Goal: Find specific page/section: Find specific page/section

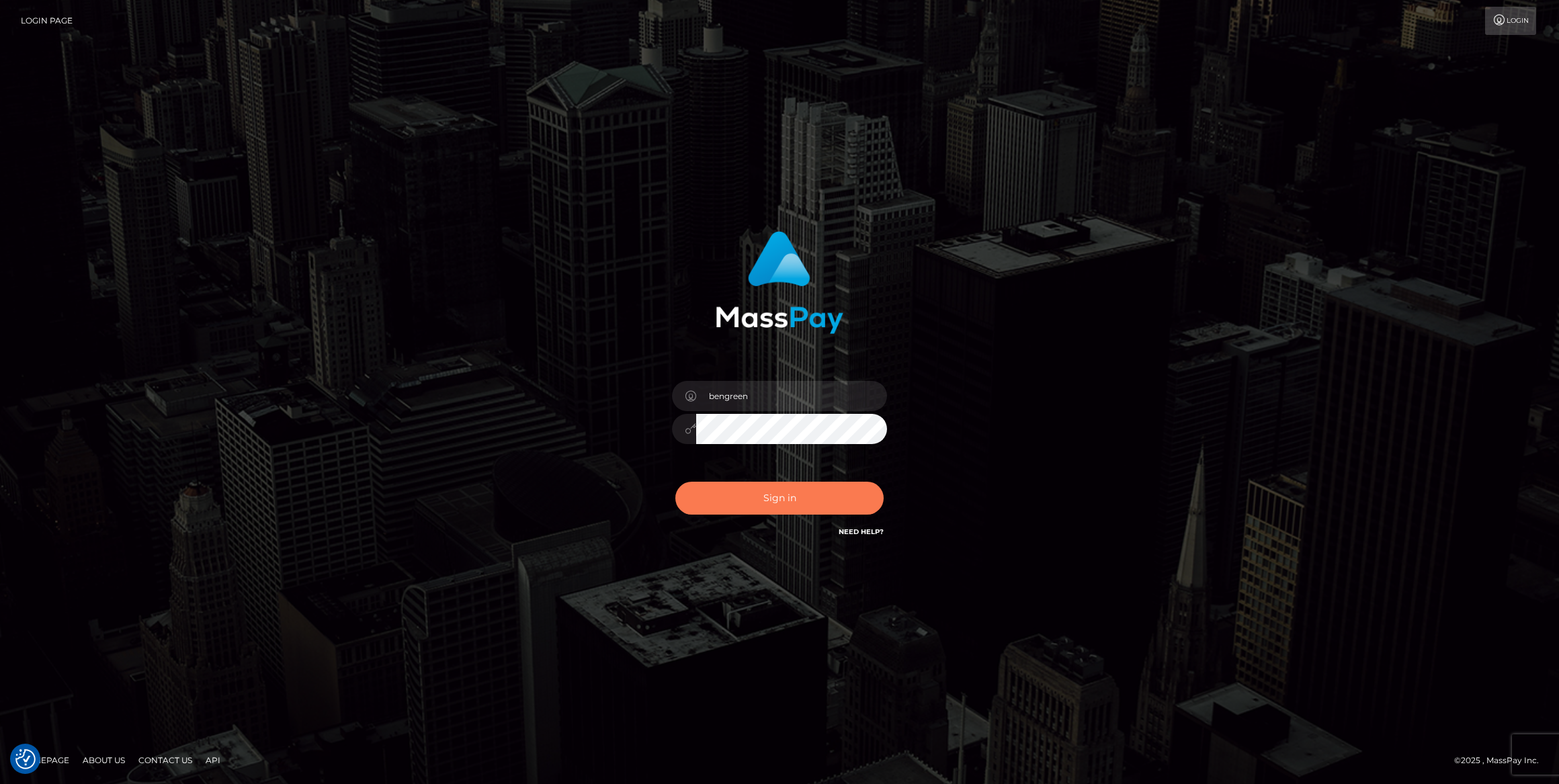
click at [755, 488] on button "Sign in" at bounding box center [779, 498] width 208 height 33
type input "bengreen"
click at [802, 504] on button "Sign in" at bounding box center [779, 498] width 208 height 33
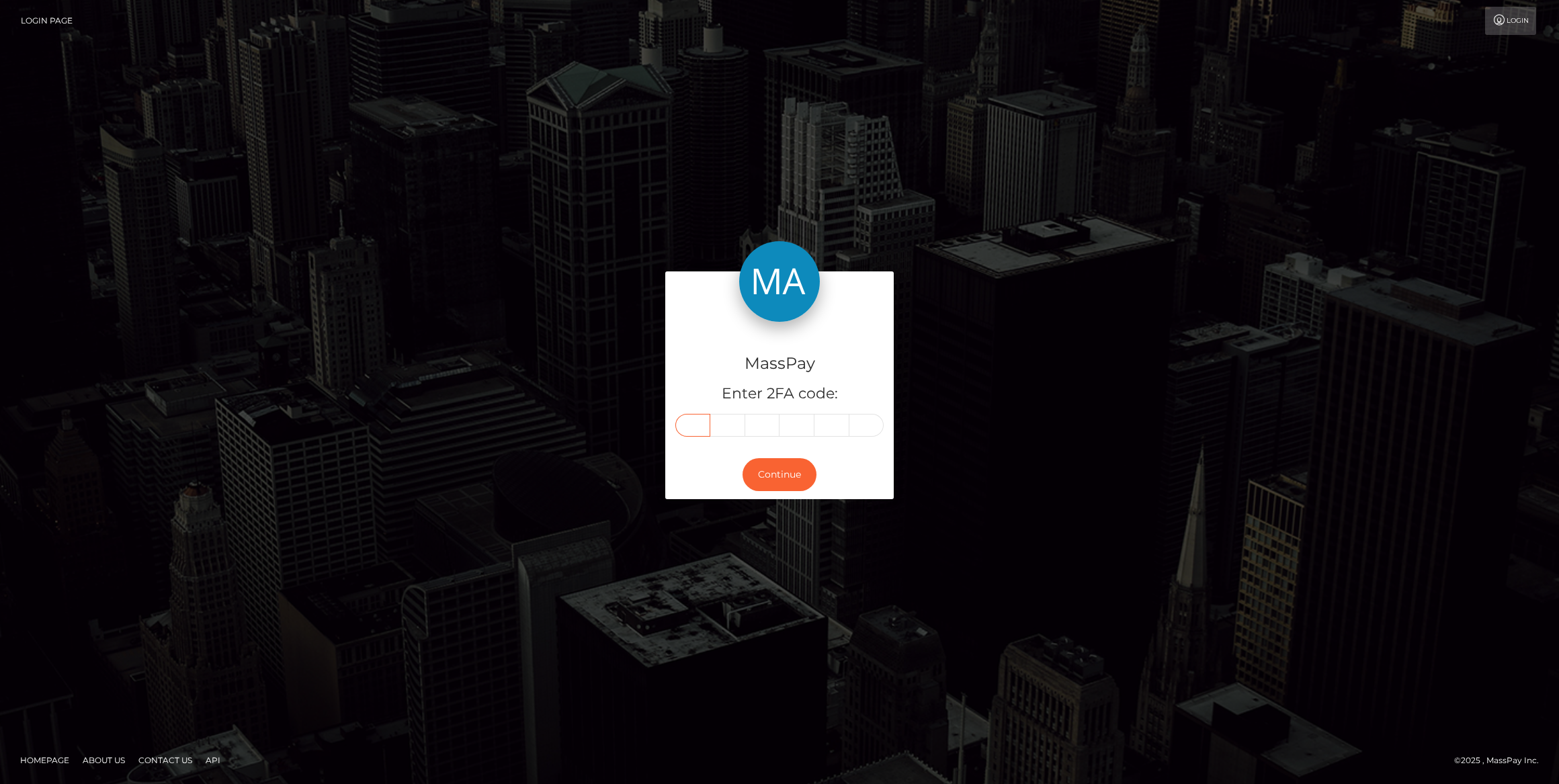
click at [705, 422] on input "text" at bounding box center [692, 425] width 35 height 22
paste input "8"
type input "8"
type input "6"
type input "7"
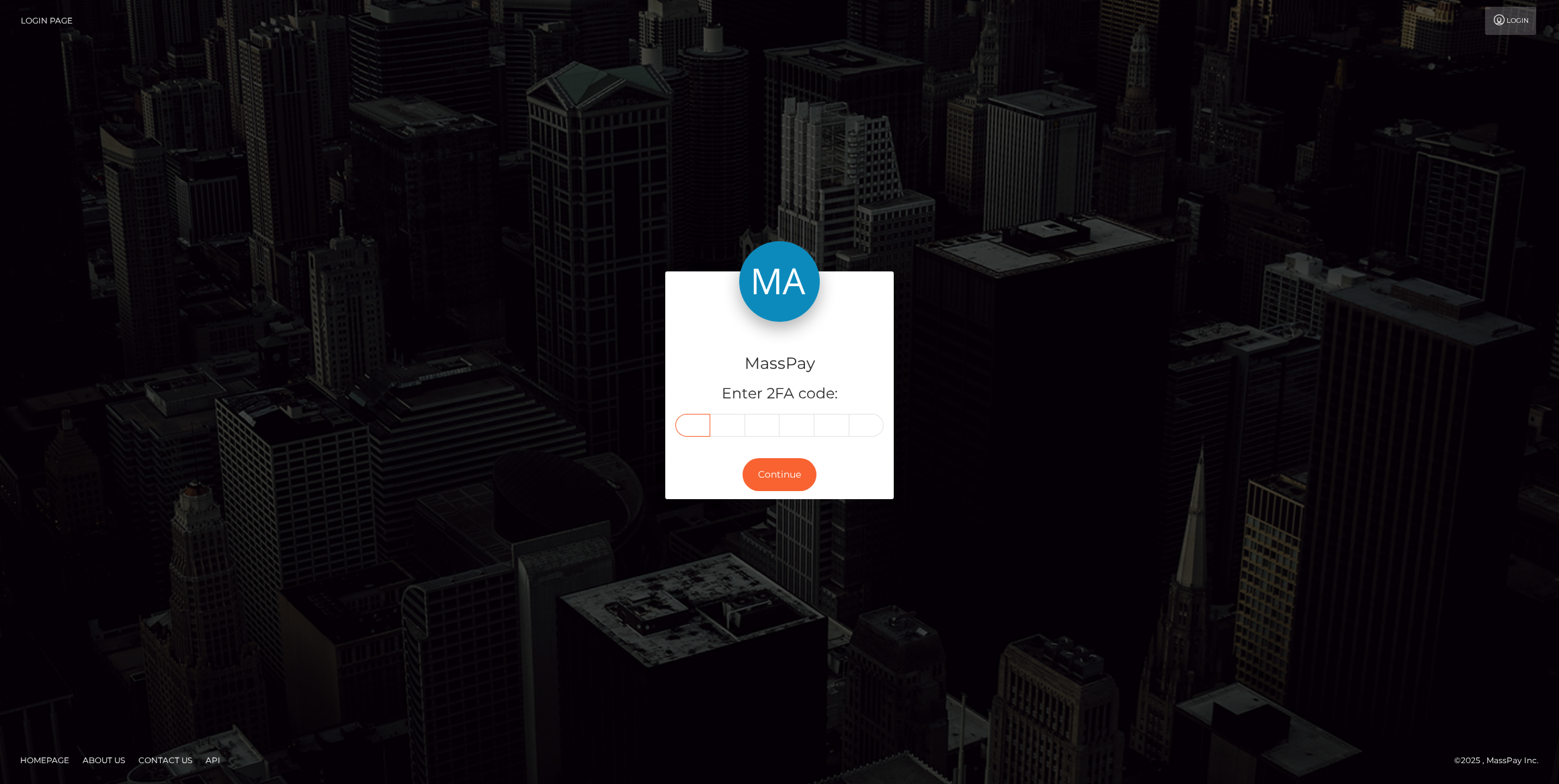
type input "6"
type input "8"
type input "3"
click at [776, 481] on button "Continue" at bounding box center [779, 475] width 74 height 33
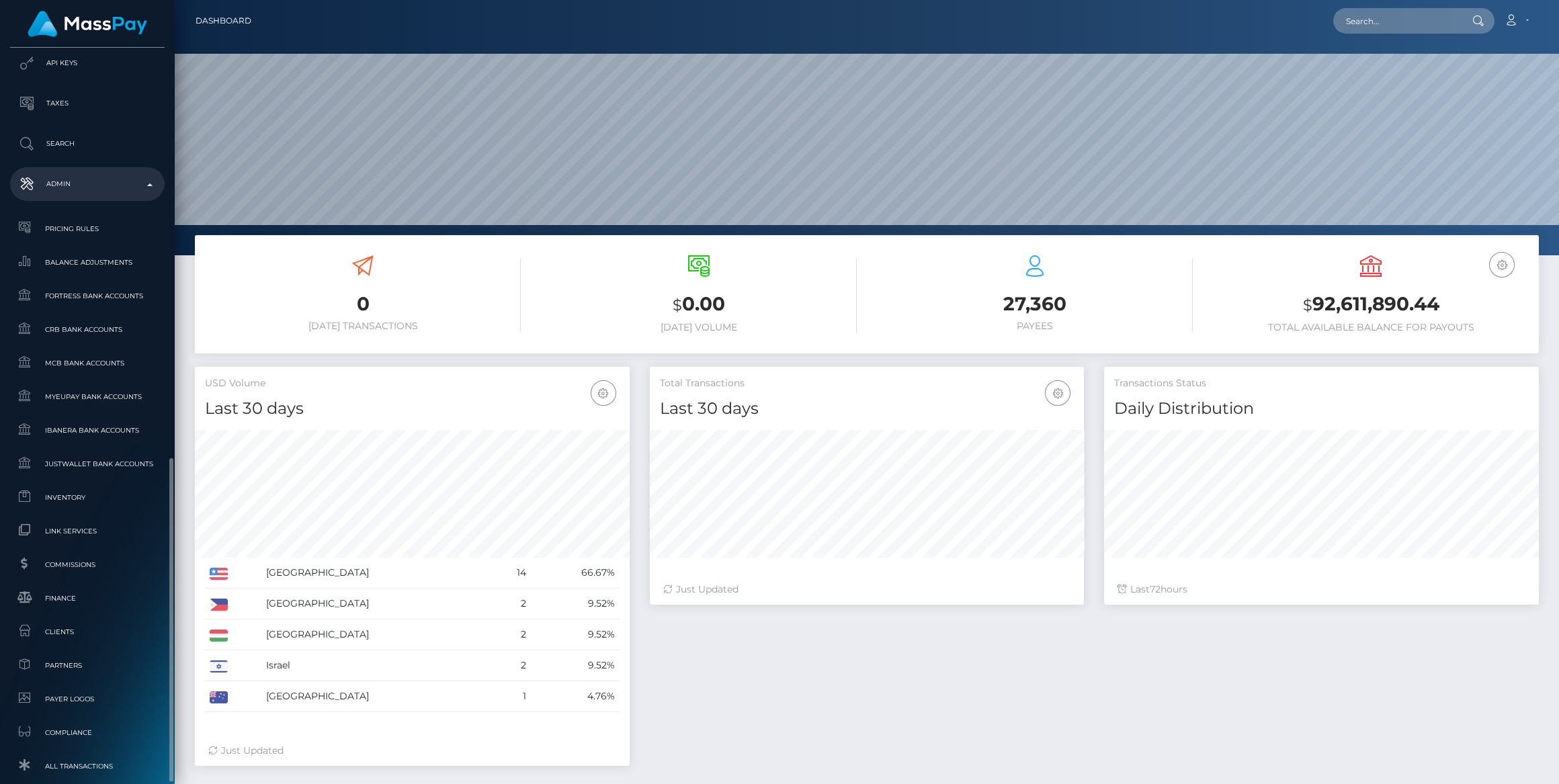
scroll to position [664, 0]
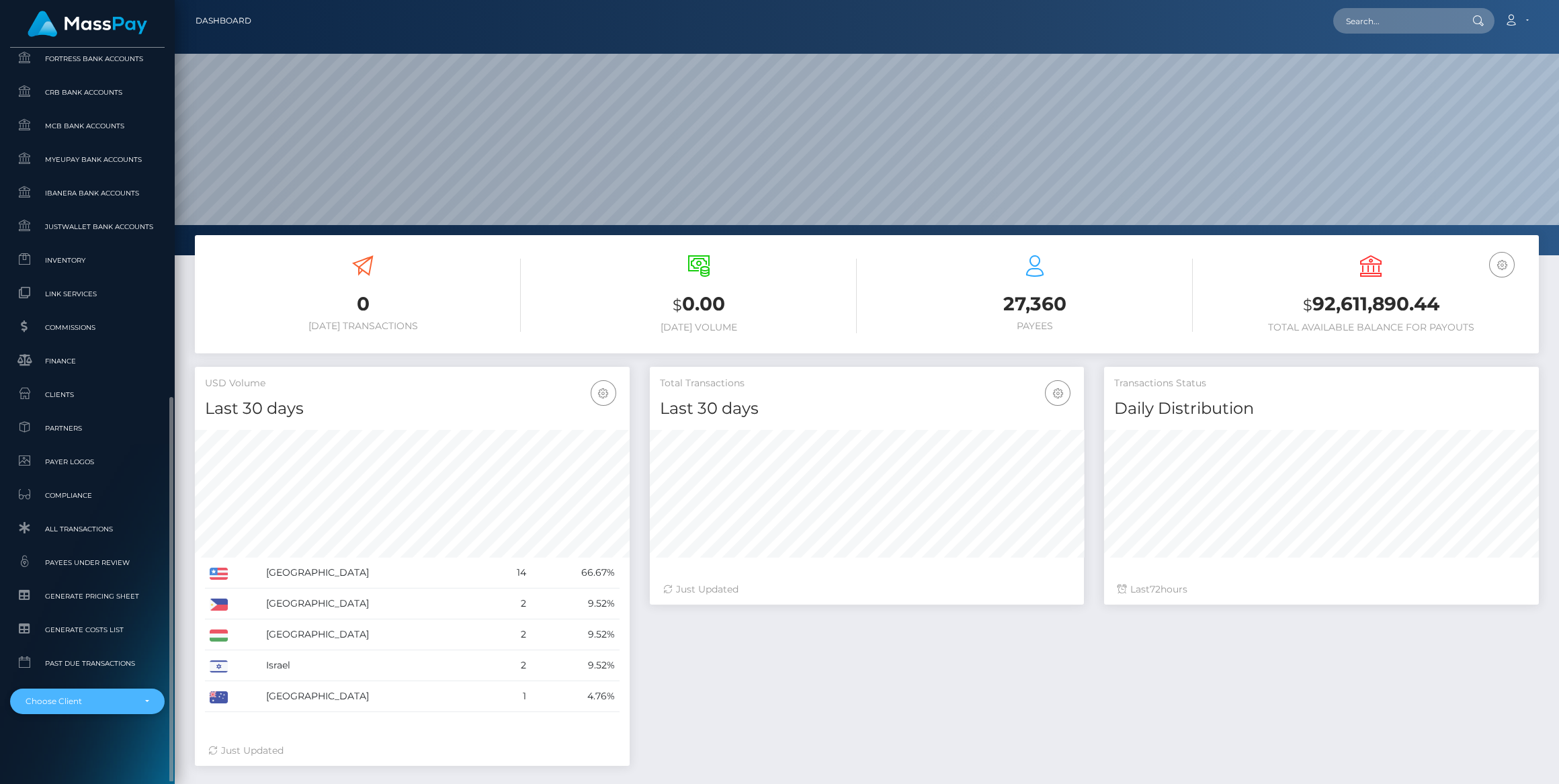
click at [97, 709] on div "Choose Client" at bounding box center [87, 701] width 154 height 26
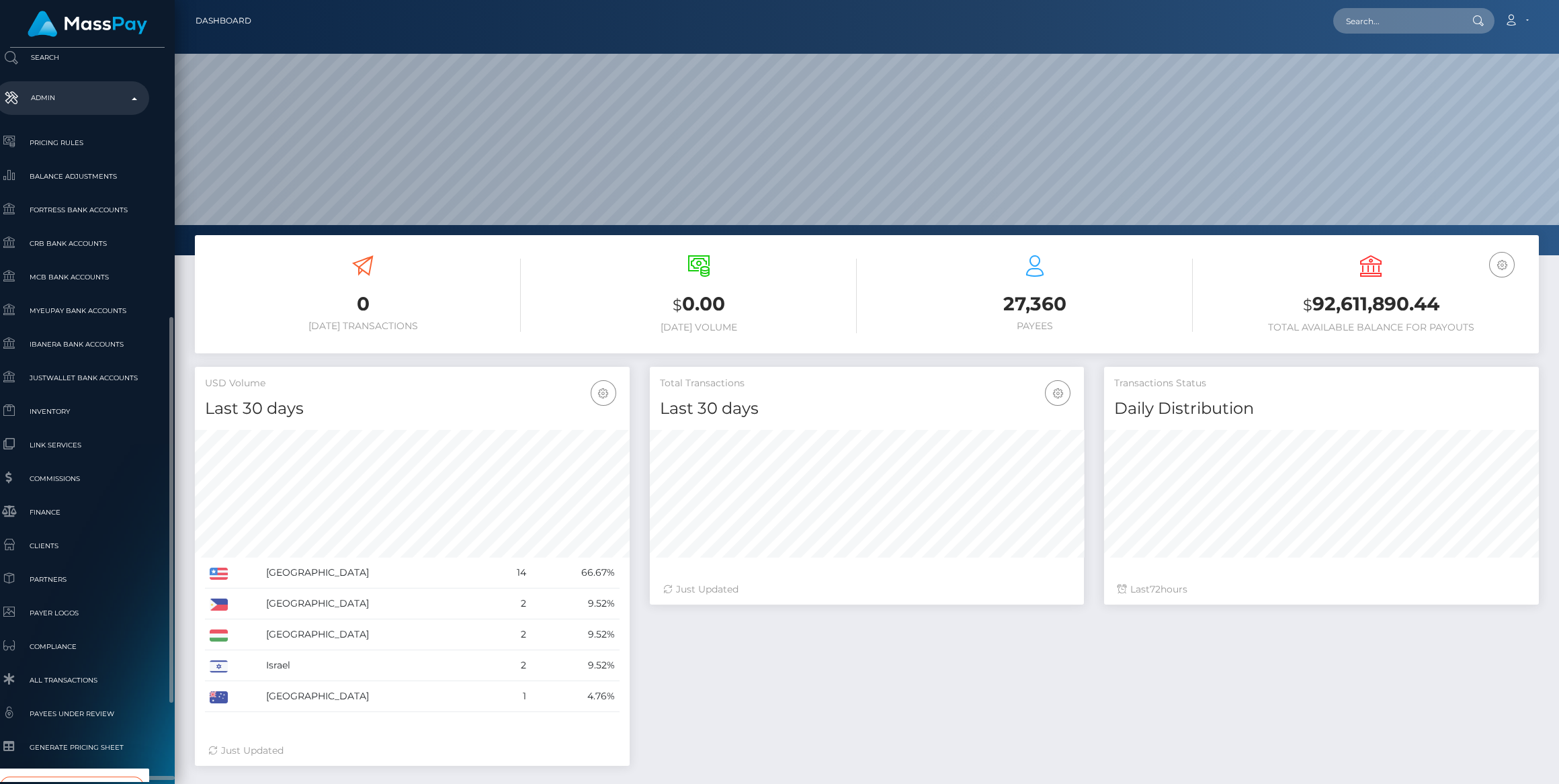
type input "whop"
select select "338"
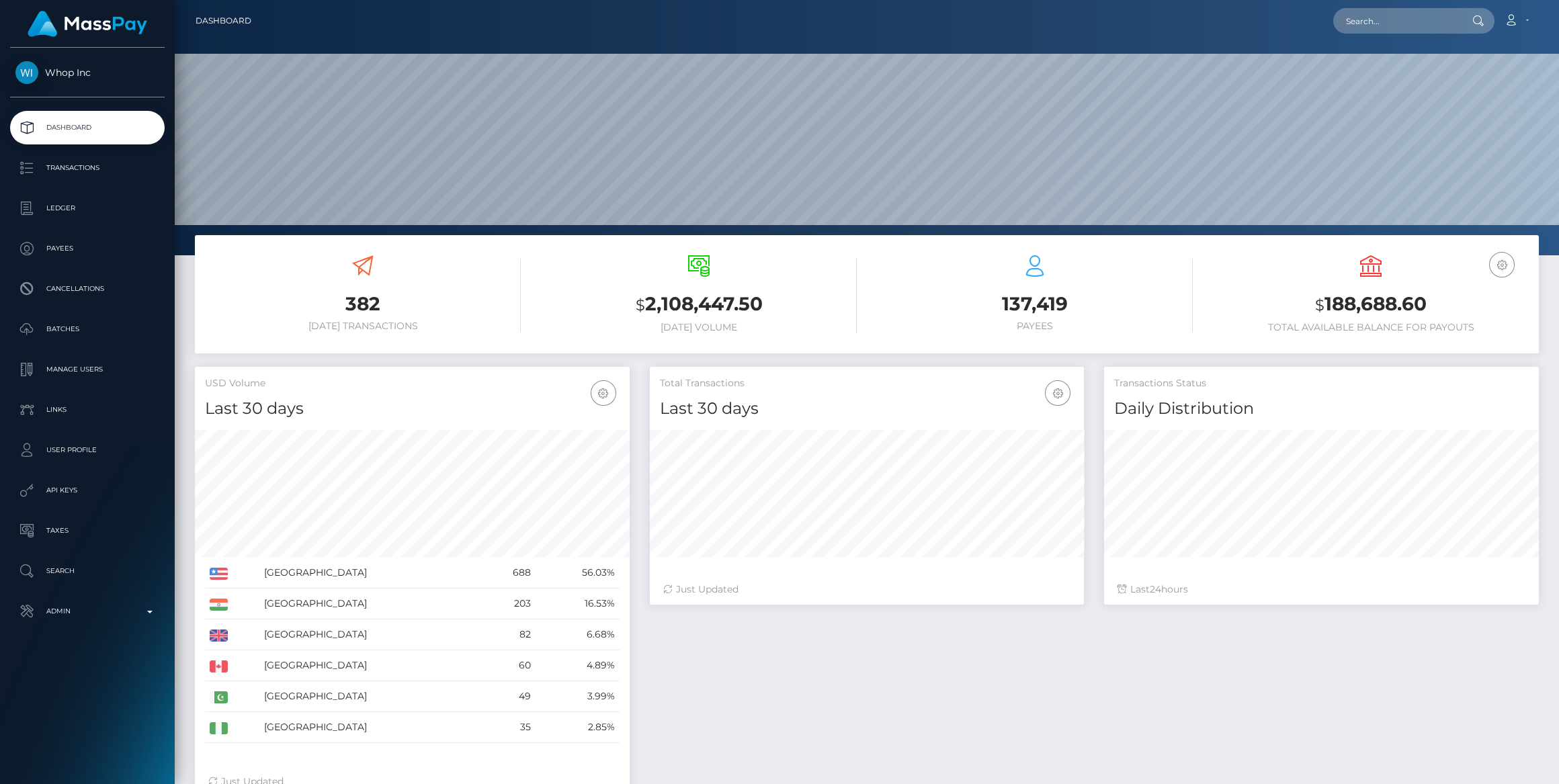
scroll to position [237, 434]
click at [57, 208] on p "Ledger" at bounding box center [87, 208] width 144 height 20
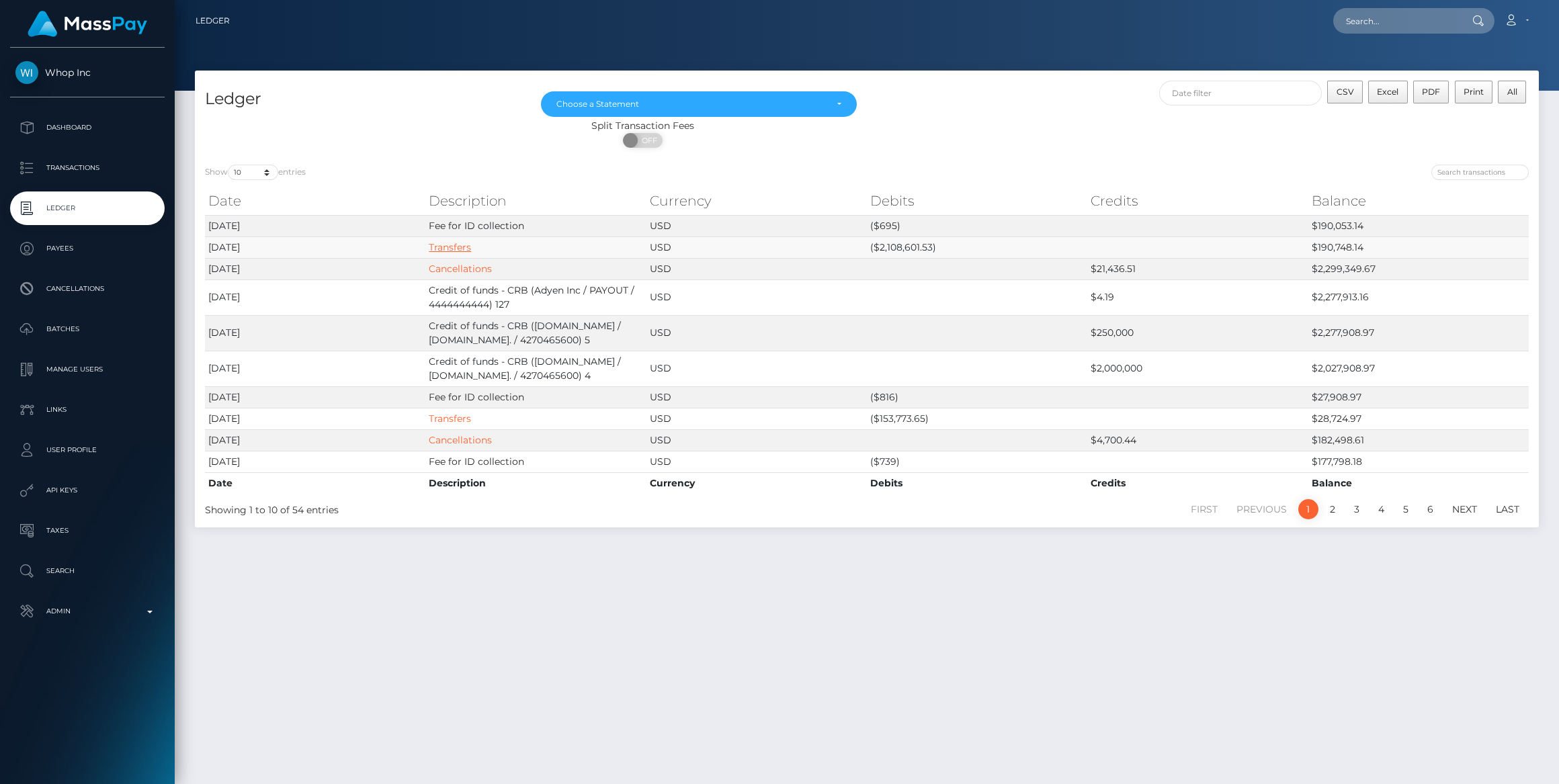
click at [465, 249] on link "Transfers" at bounding box center [449, 247] width 42 height 12
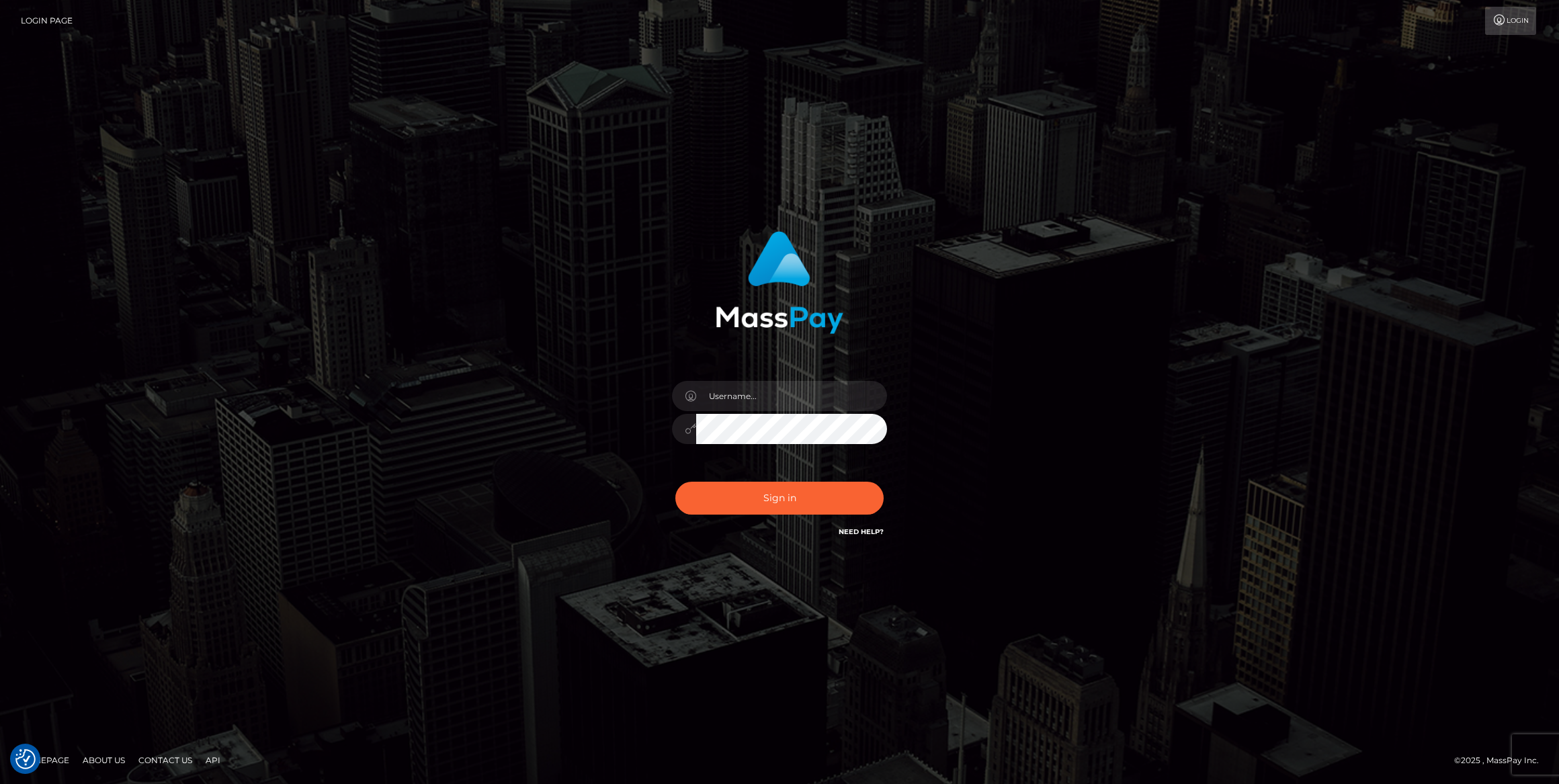
type input "bengreen"
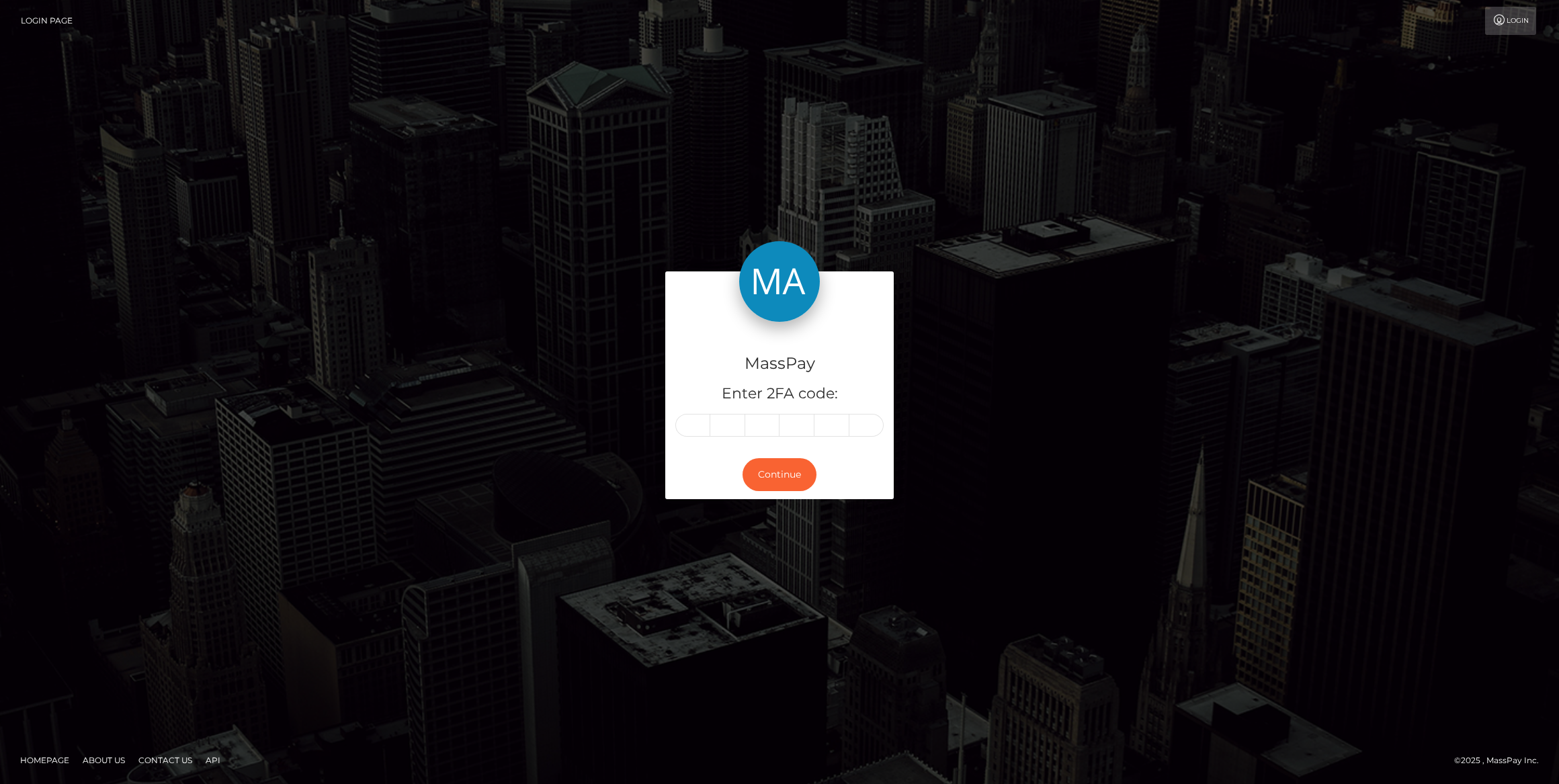
drag, startPoint x: 705, startPoint y: 437, endPoint x: 697, endPoint y: 436, distance: 8.1
click at [700, 437] on div "MassPay Enter 2FA code:" at bounding box center [779, 386] width 228 height 129
paste input "7"
type input "7"
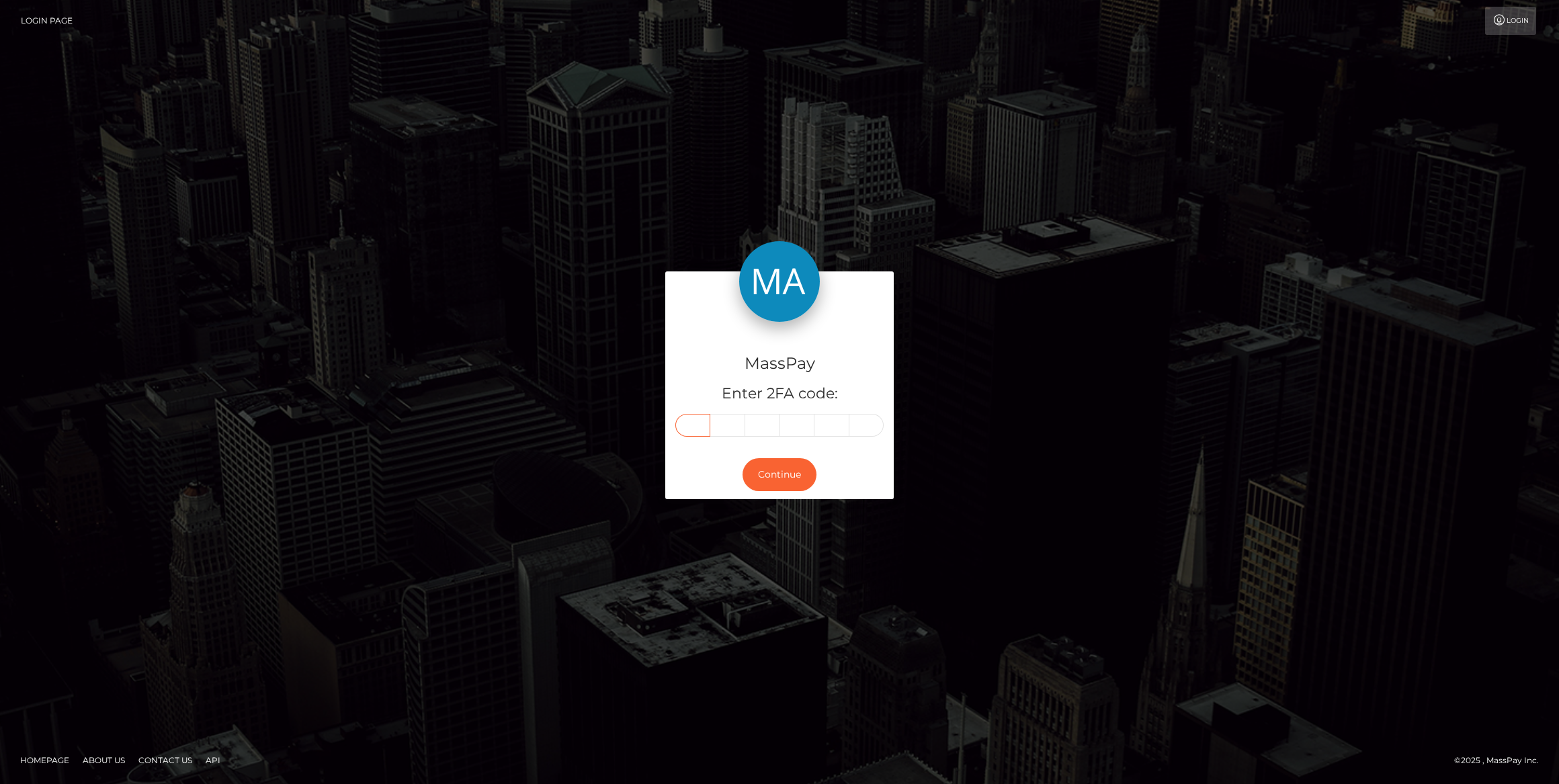
type input "8"
type input "7"
type input "8"
type input "0"
click at [775, 479] on button "Continue" at bounding box center [779, 475] width 74 height 33
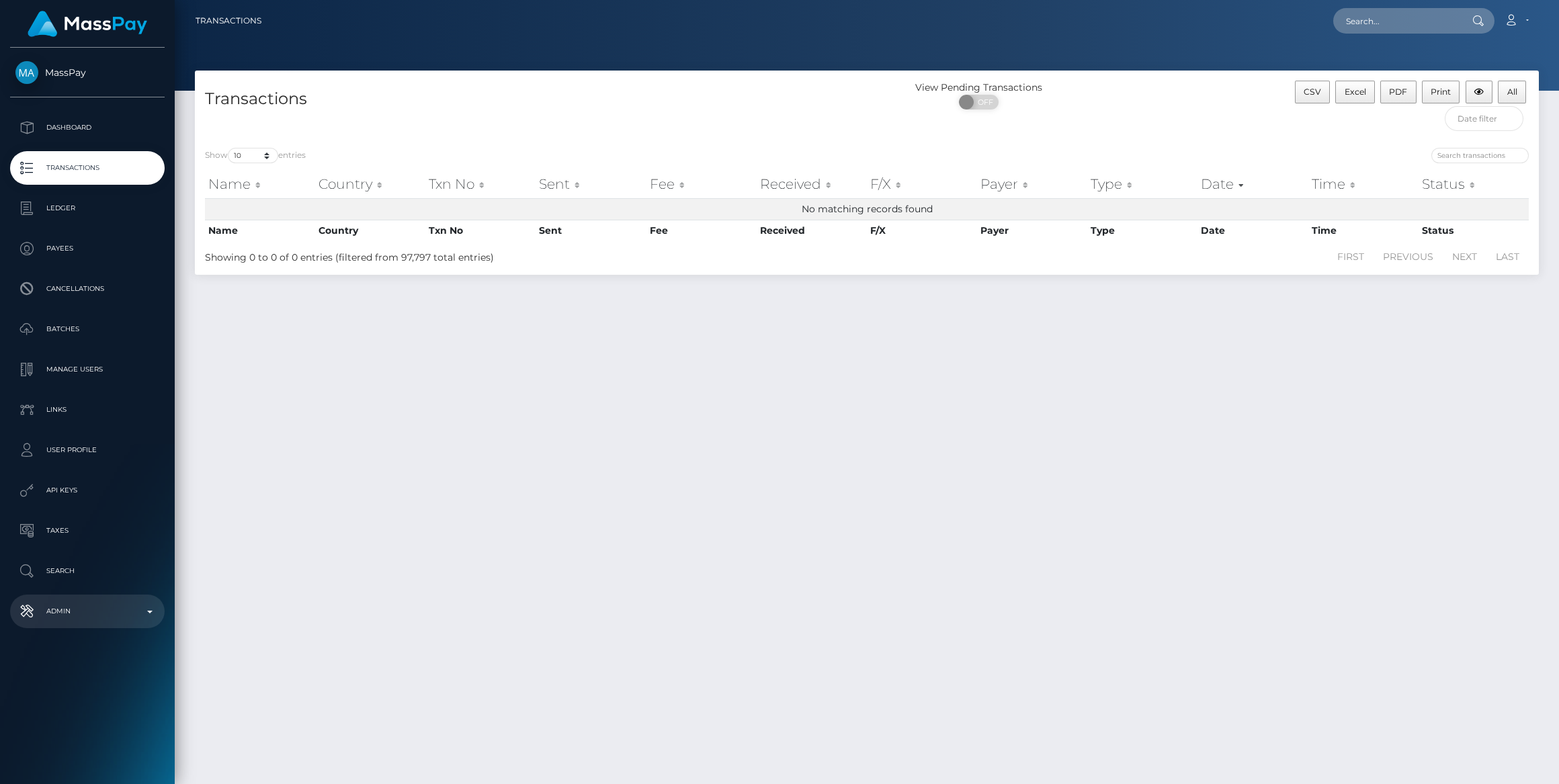
click at [99, 609] on p "Admin" at bounding box center [87, 612] width 144 height 20
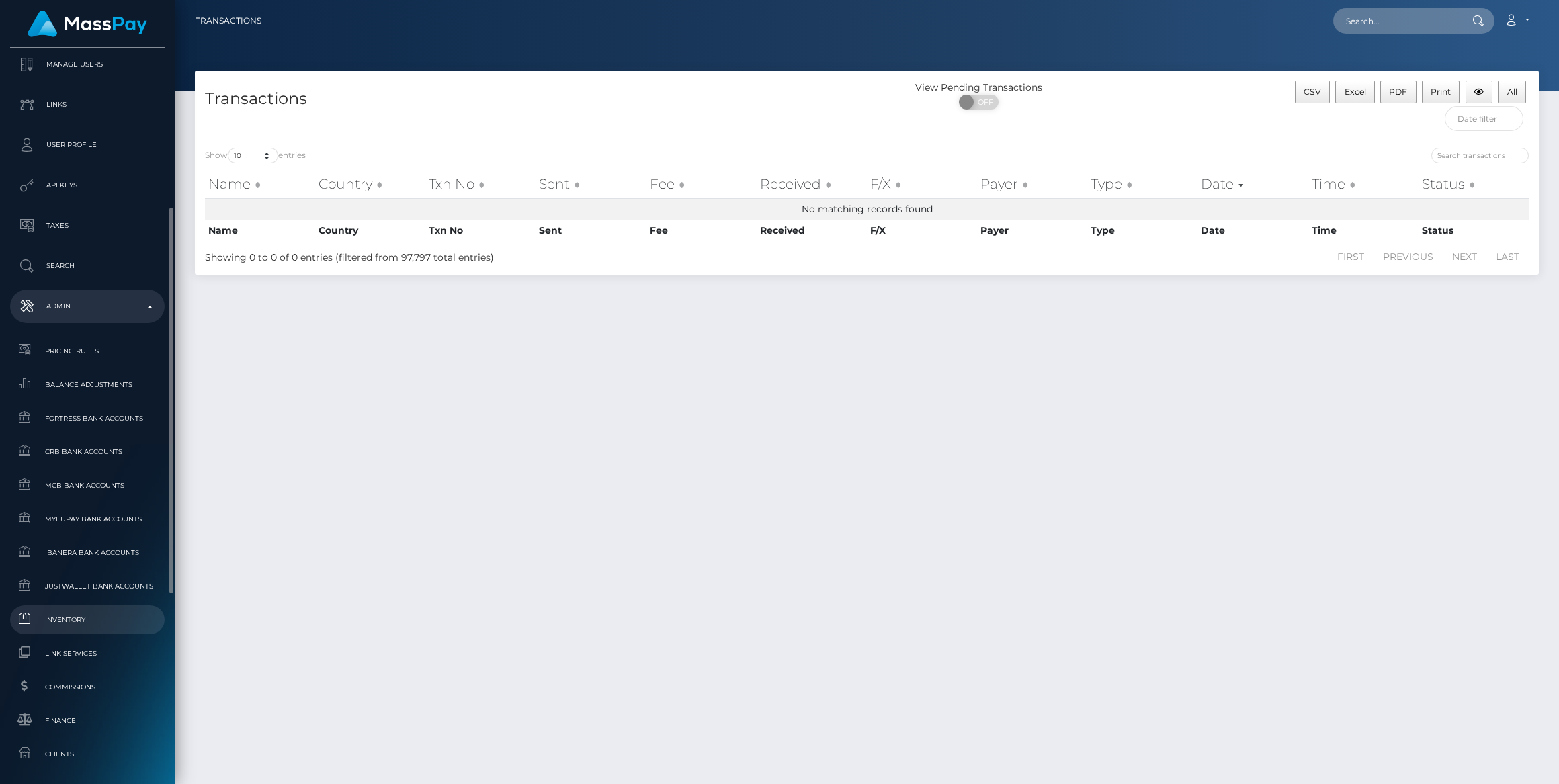
click at [61, 610] on link "Inventory" at bounding box center [87, 620] width 154 height 29
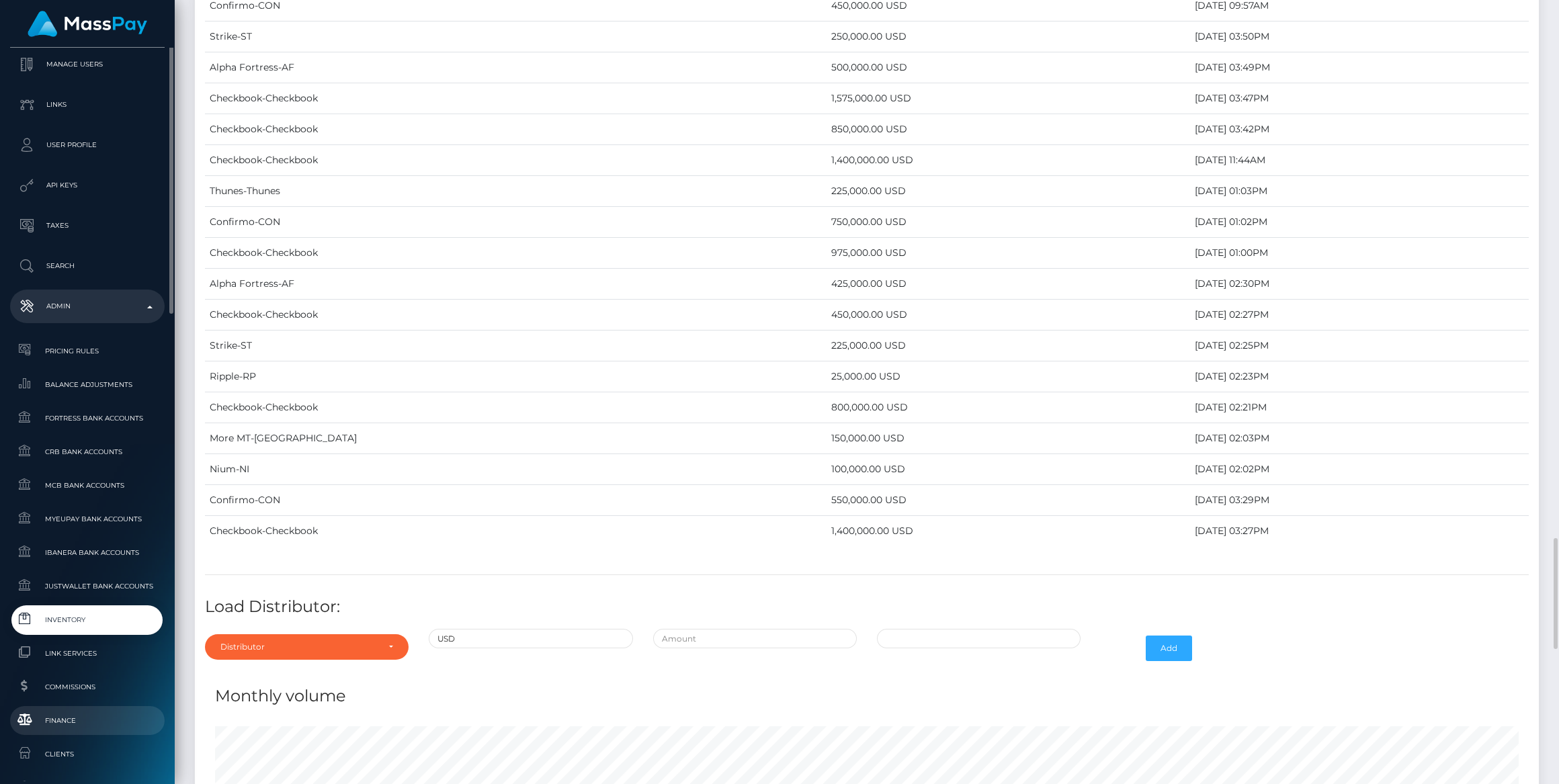
scroll to position [427, 0]
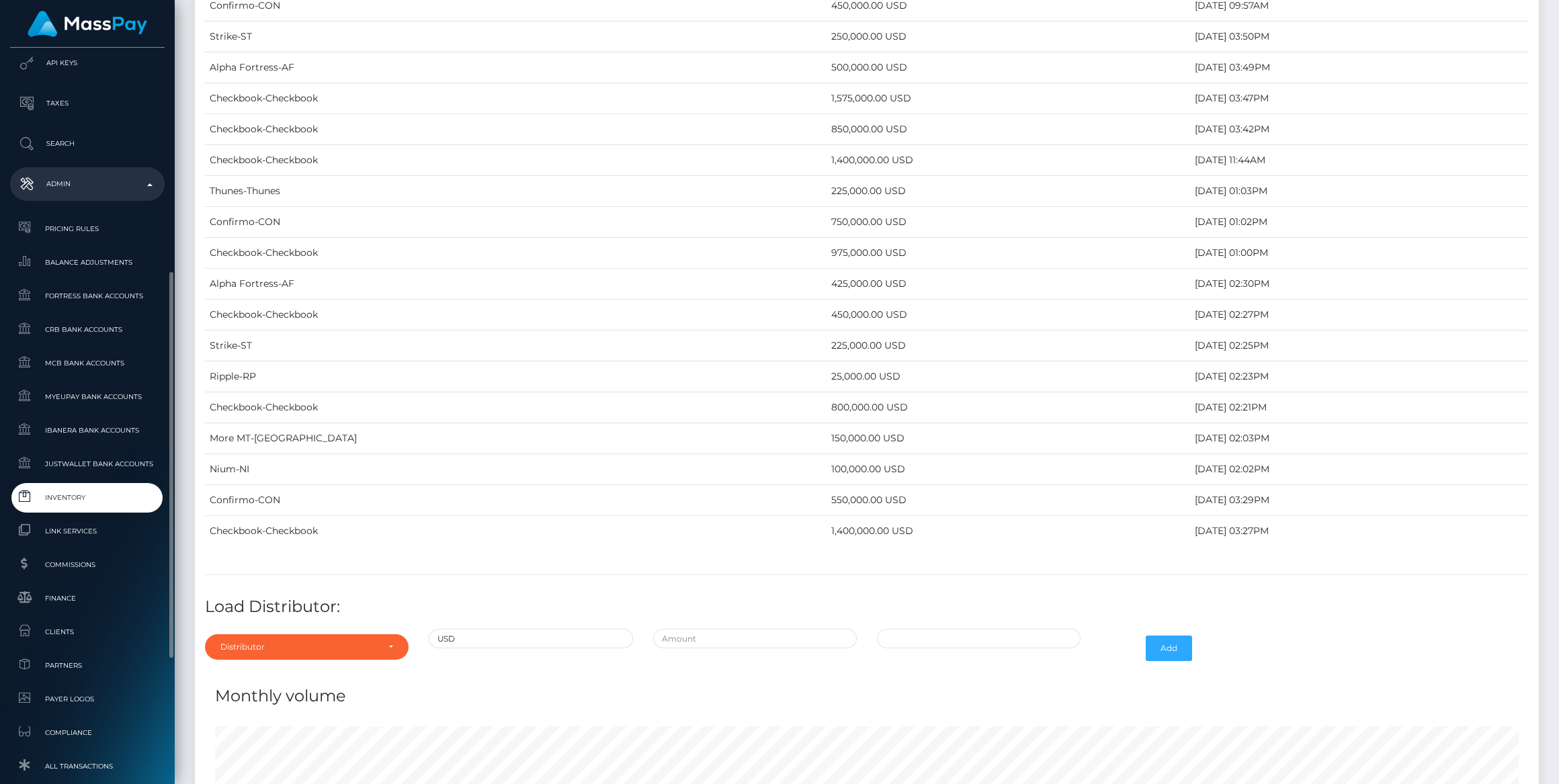
click at [83, 507] on link "Inventory" at bounding box center [87, 497] width 154 height 29
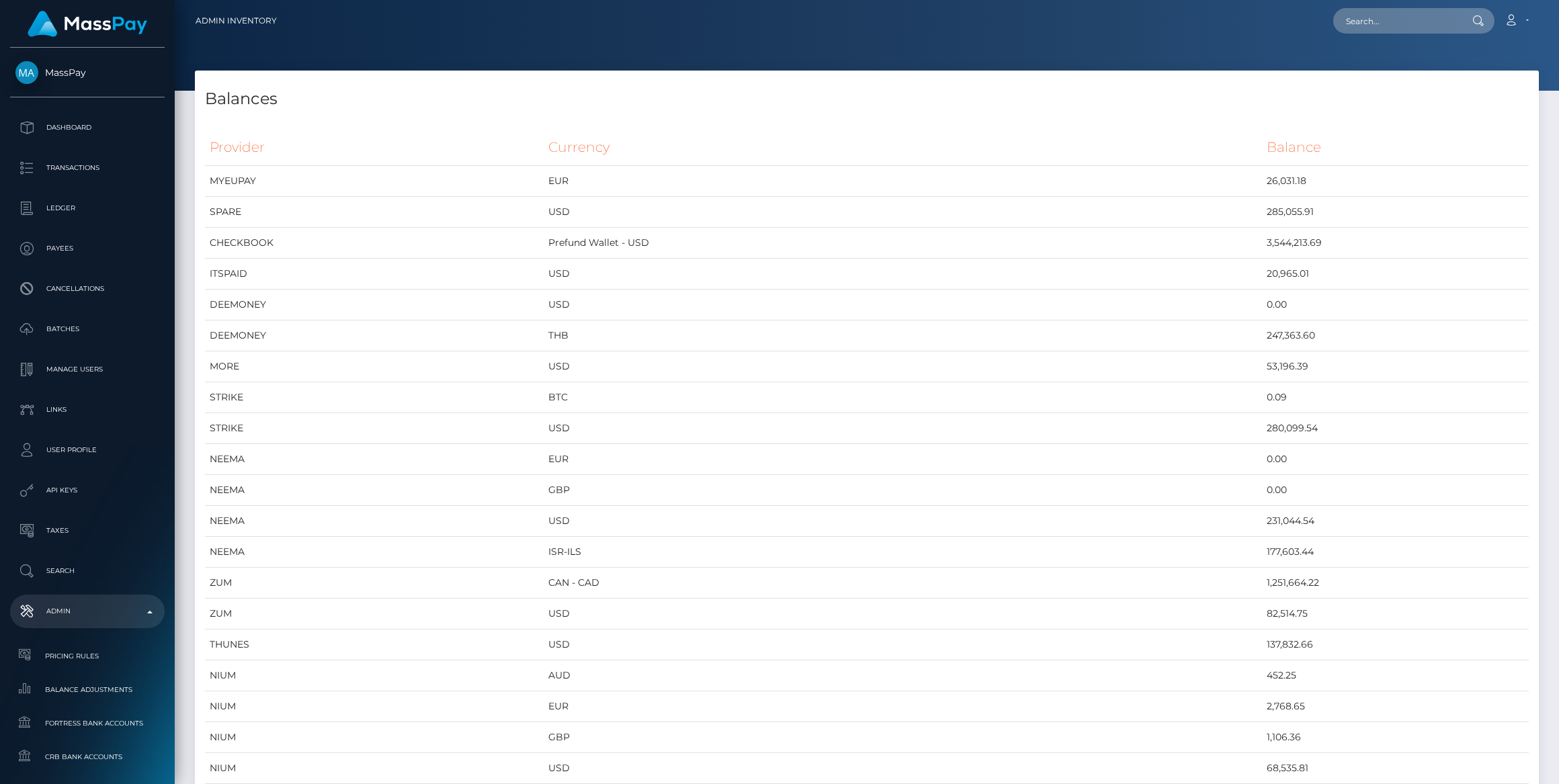
scroll to position [5374, 1343]
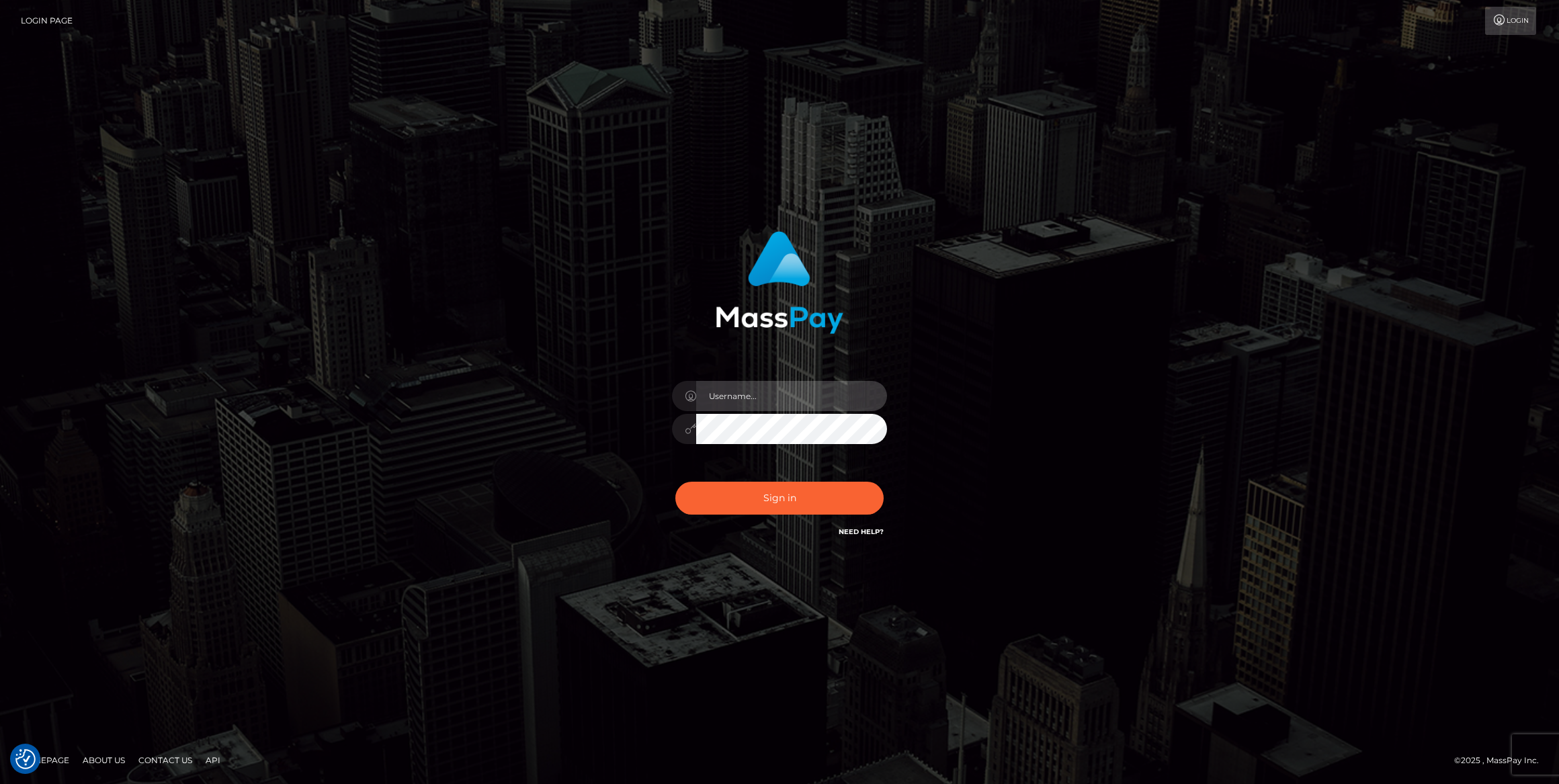
type input "bengreen"
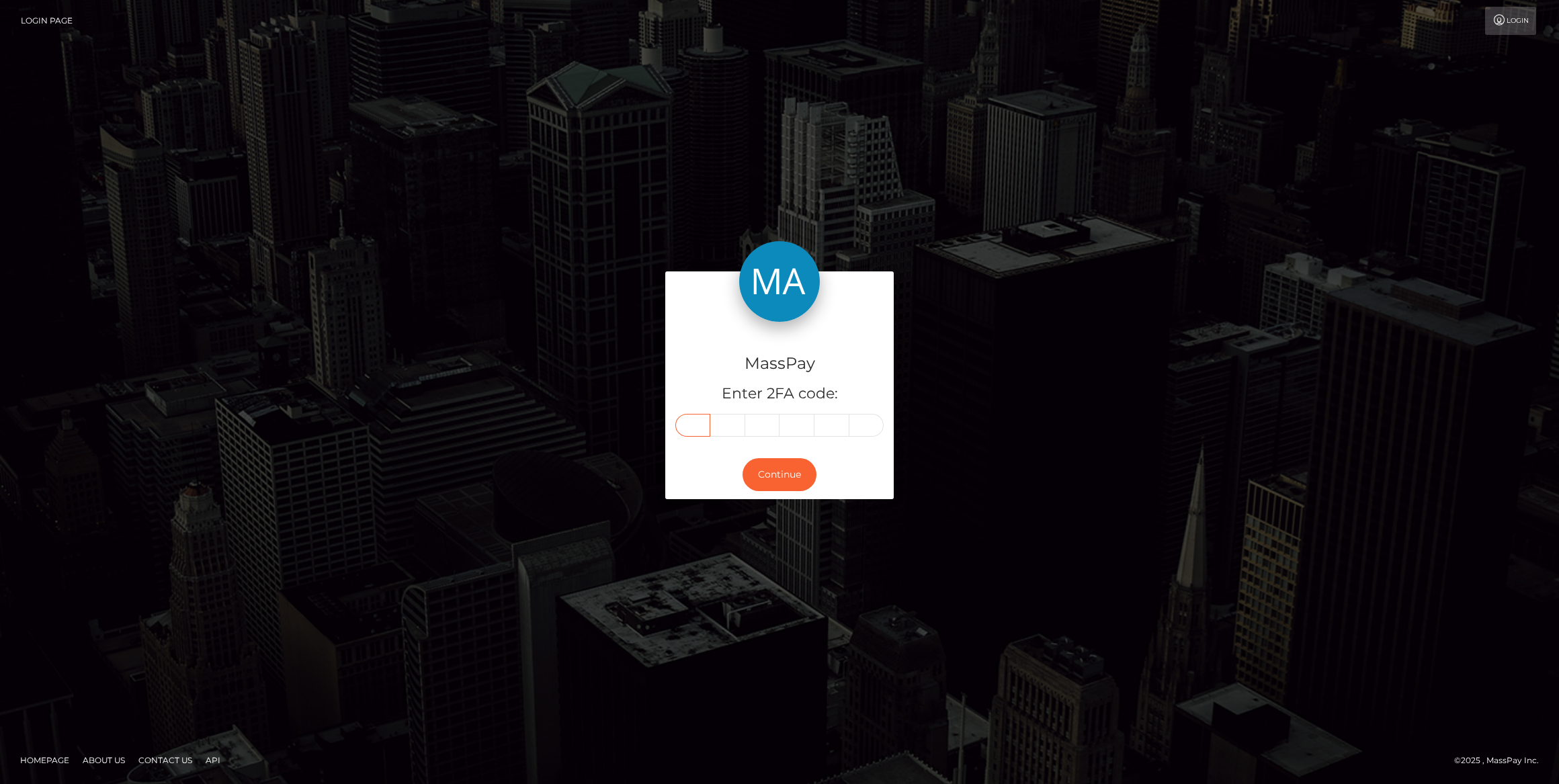
click at [689, 427] on input "text" at bounding box center [692, 425] width 35 height 22
paste input "7"
type input "7"
type input "6"
type input "0"
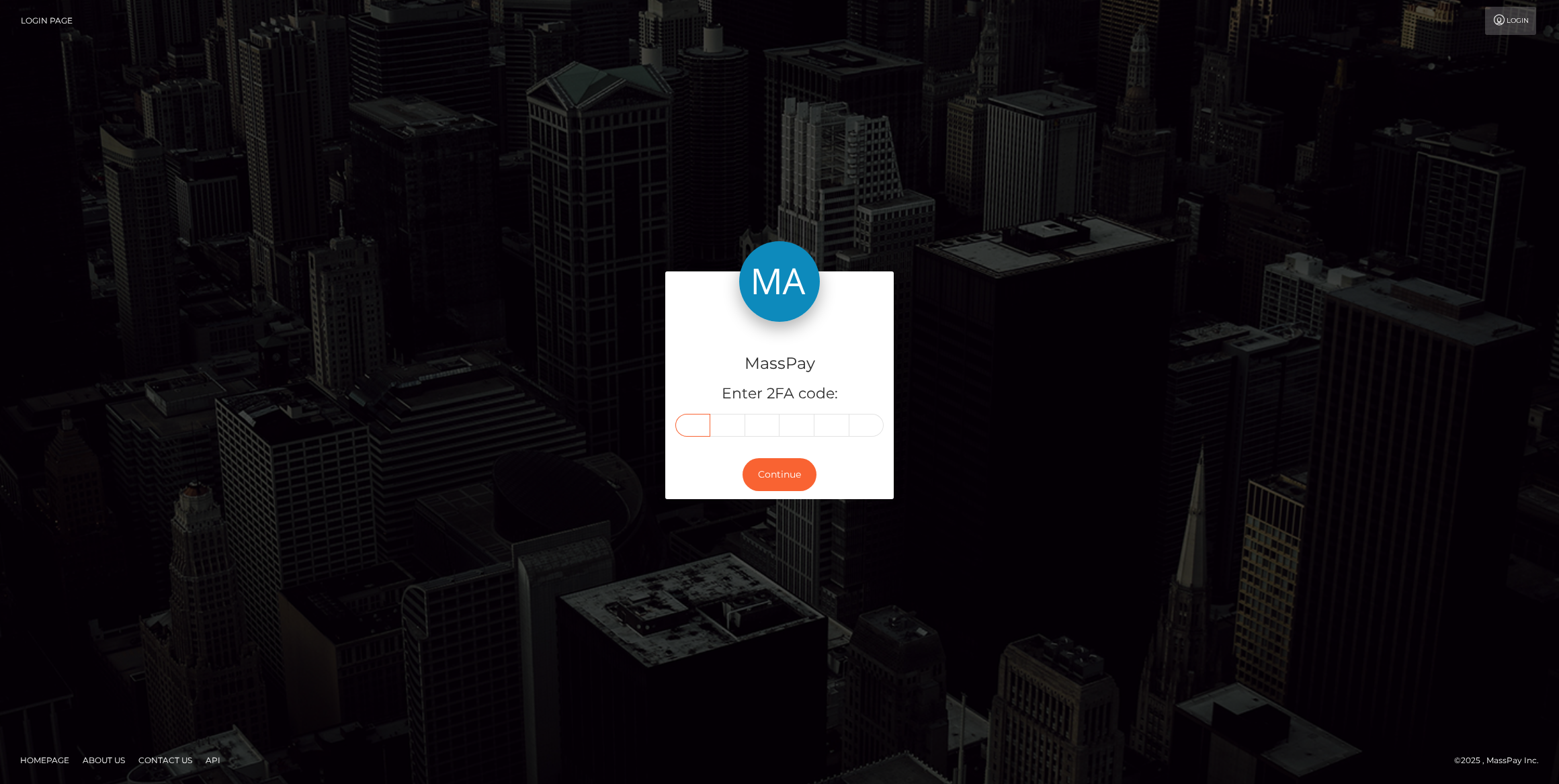
type input "2"
type input "5"
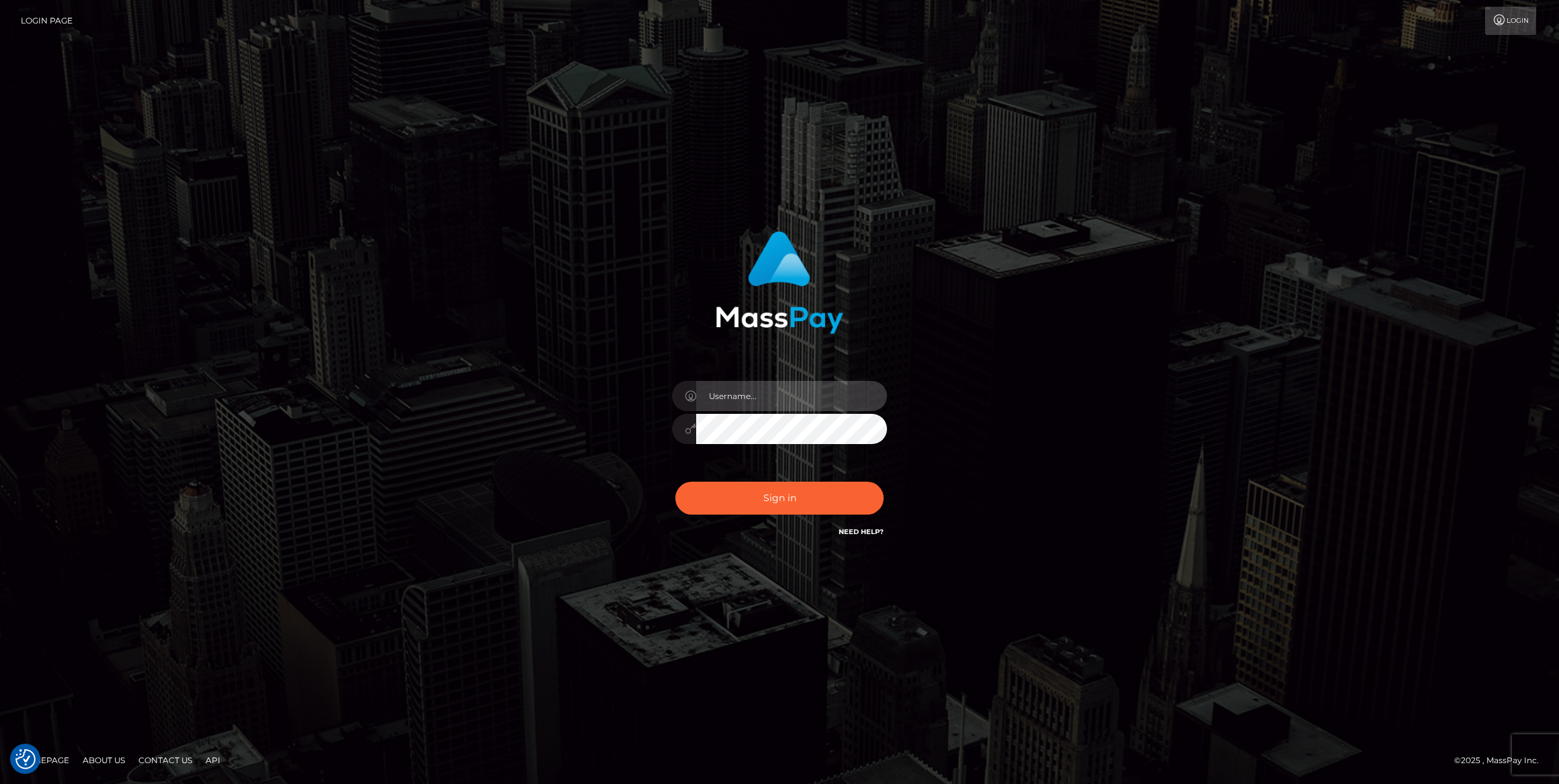
type input "bengreen"
click at [749, 490] on button "Sign in" at bounding box center [779, 498] width 208 height 33
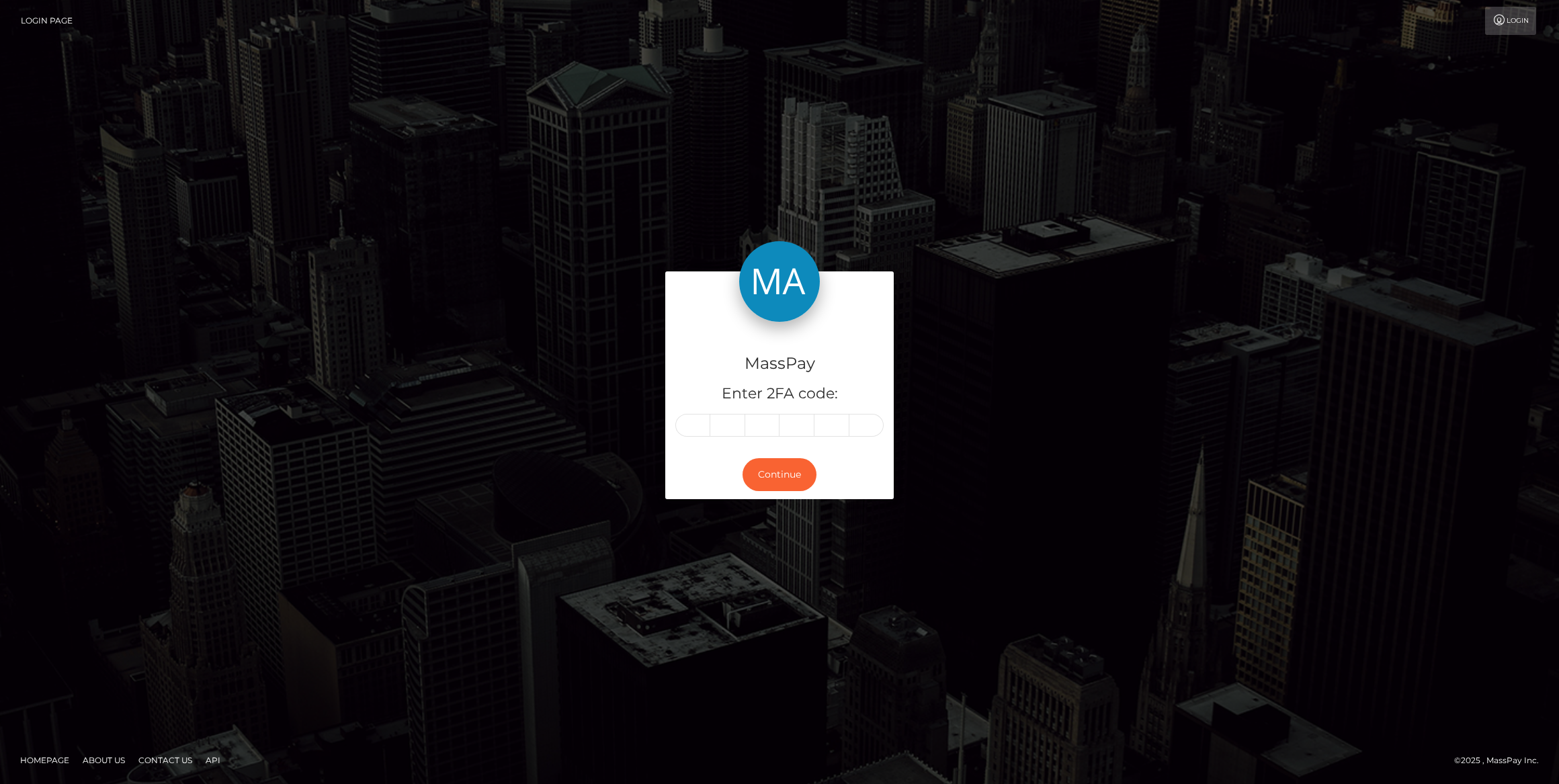
type input "7"
type input "6"
type input "0"
type input "2"
type input "5"
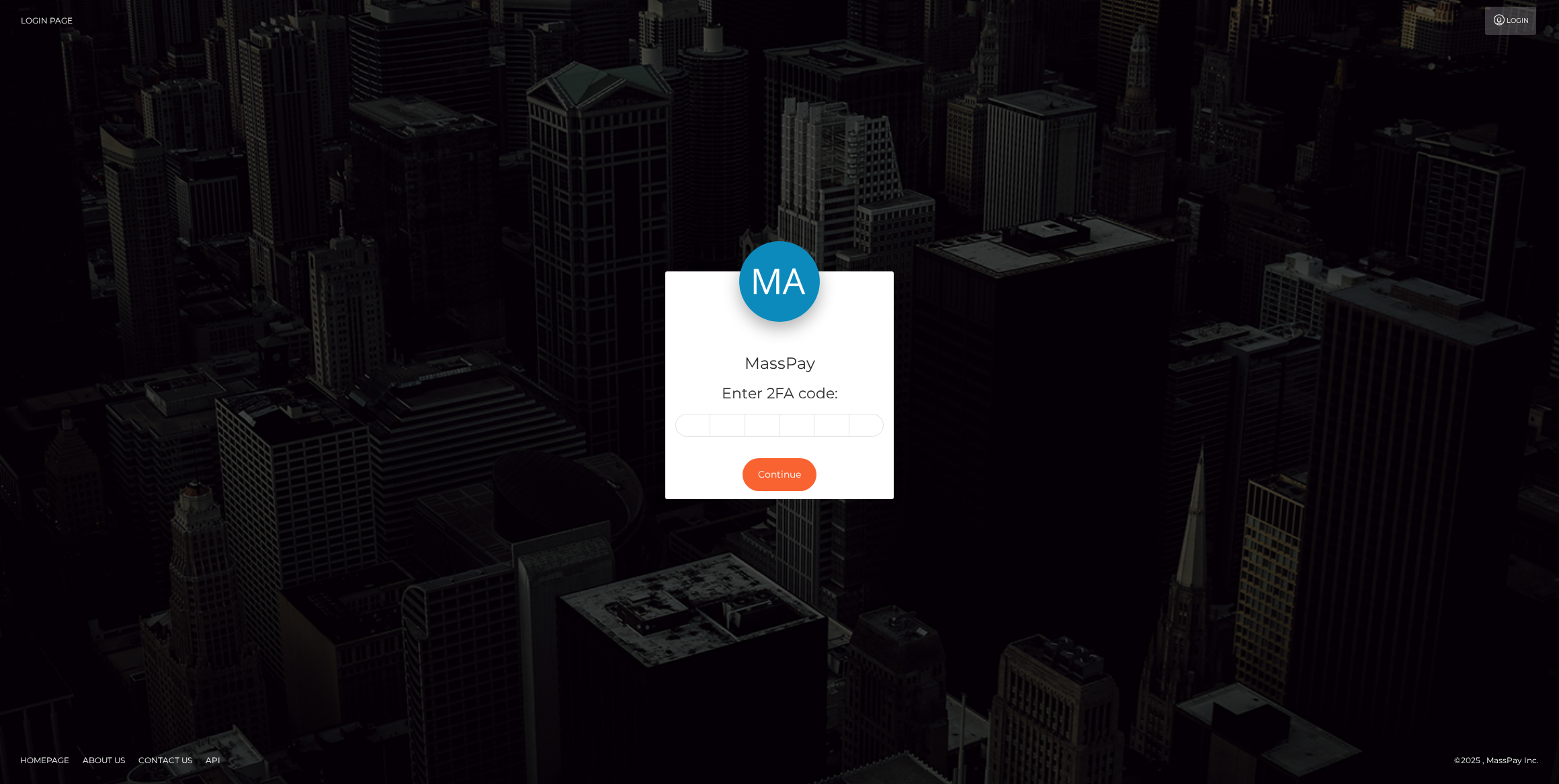
type input "5"
click at [782, 474] on button "Continue" at bounding box center [779, 475] width 74 height 33
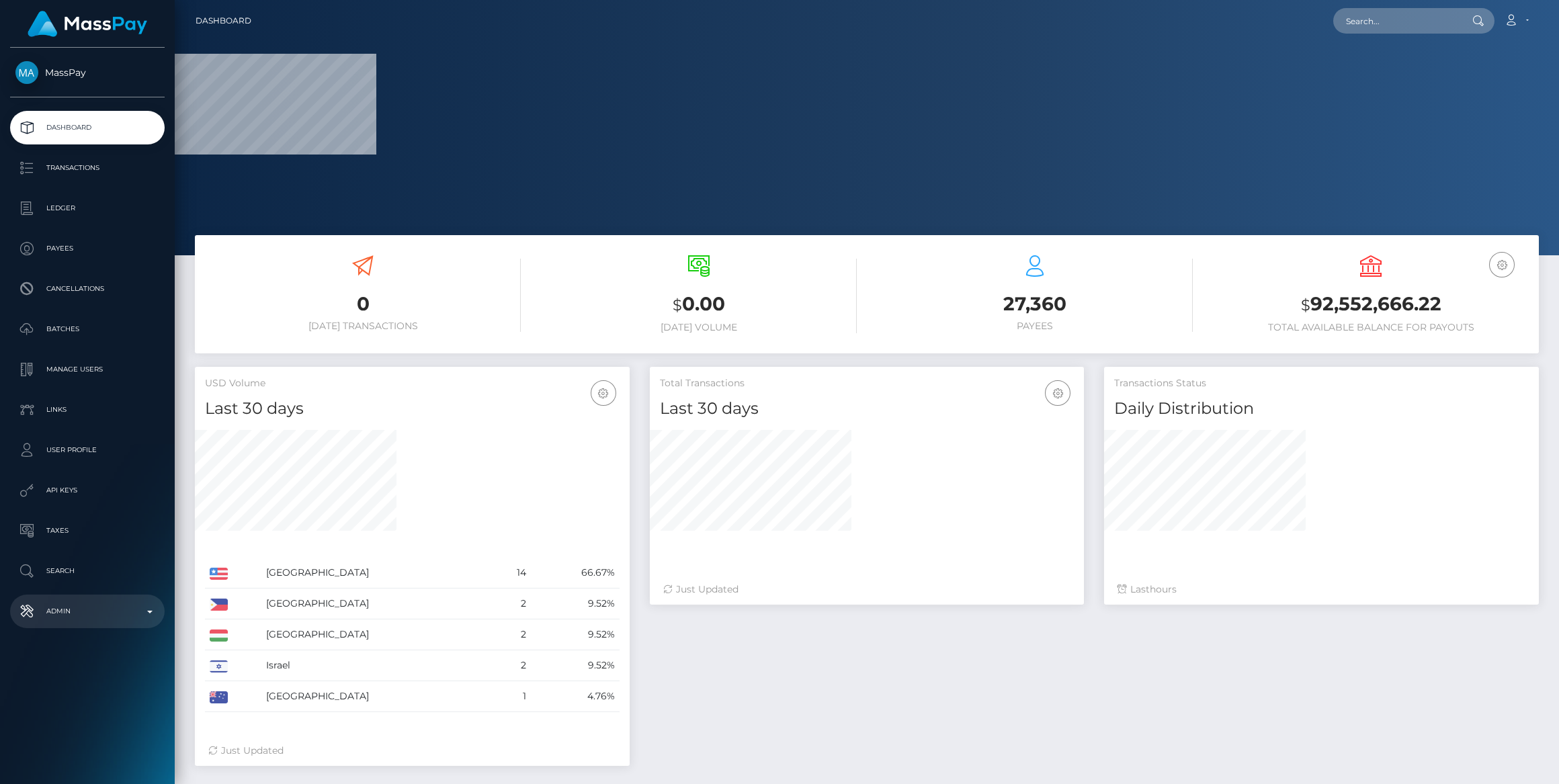
click at [51, 627] on link "Admin" at bounding box center [87, 612] width 154 height 33
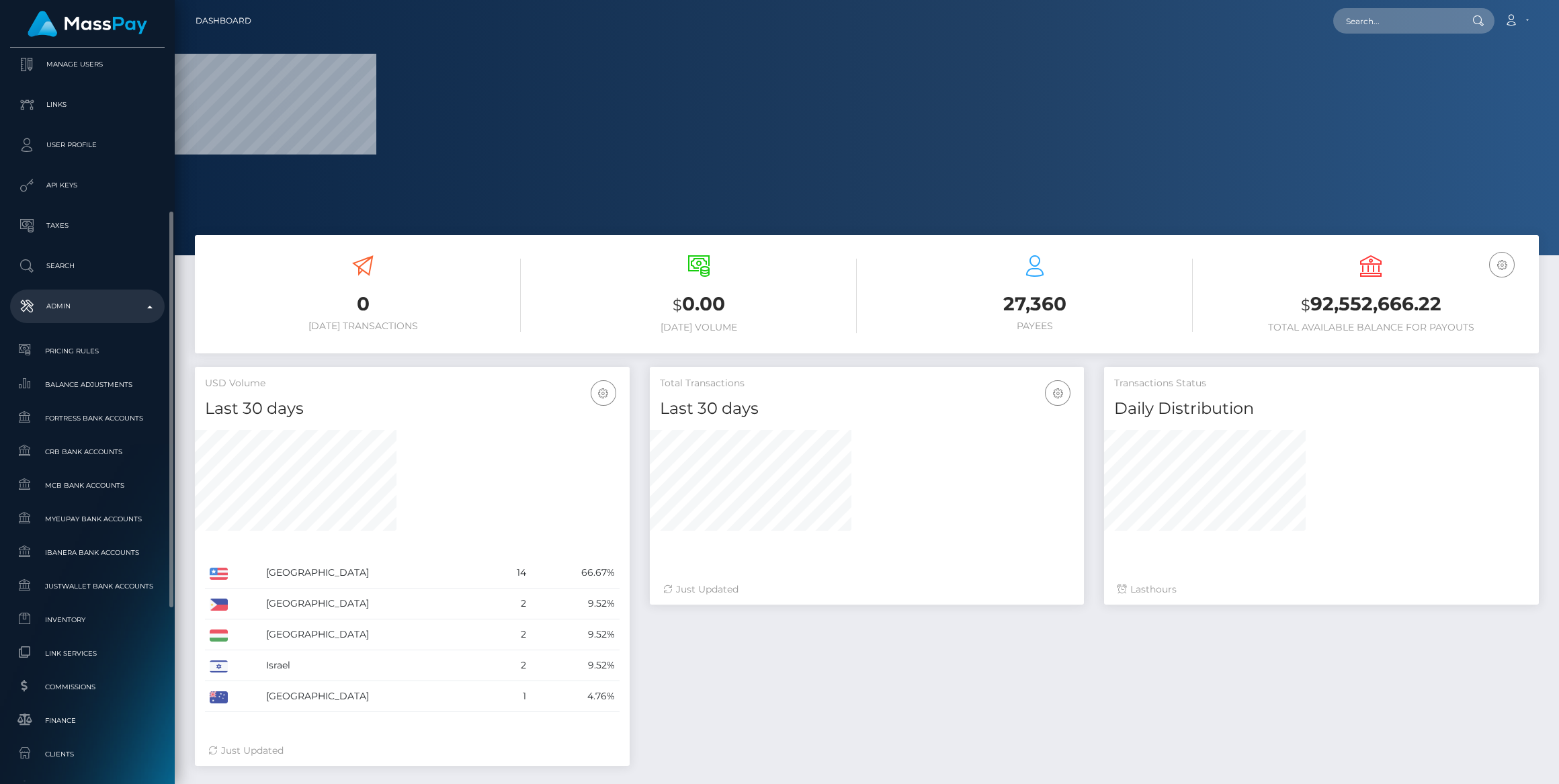
select select
click at [55, 621] on span "Inventory" at bounding box center [87, 620] width 144 height 16
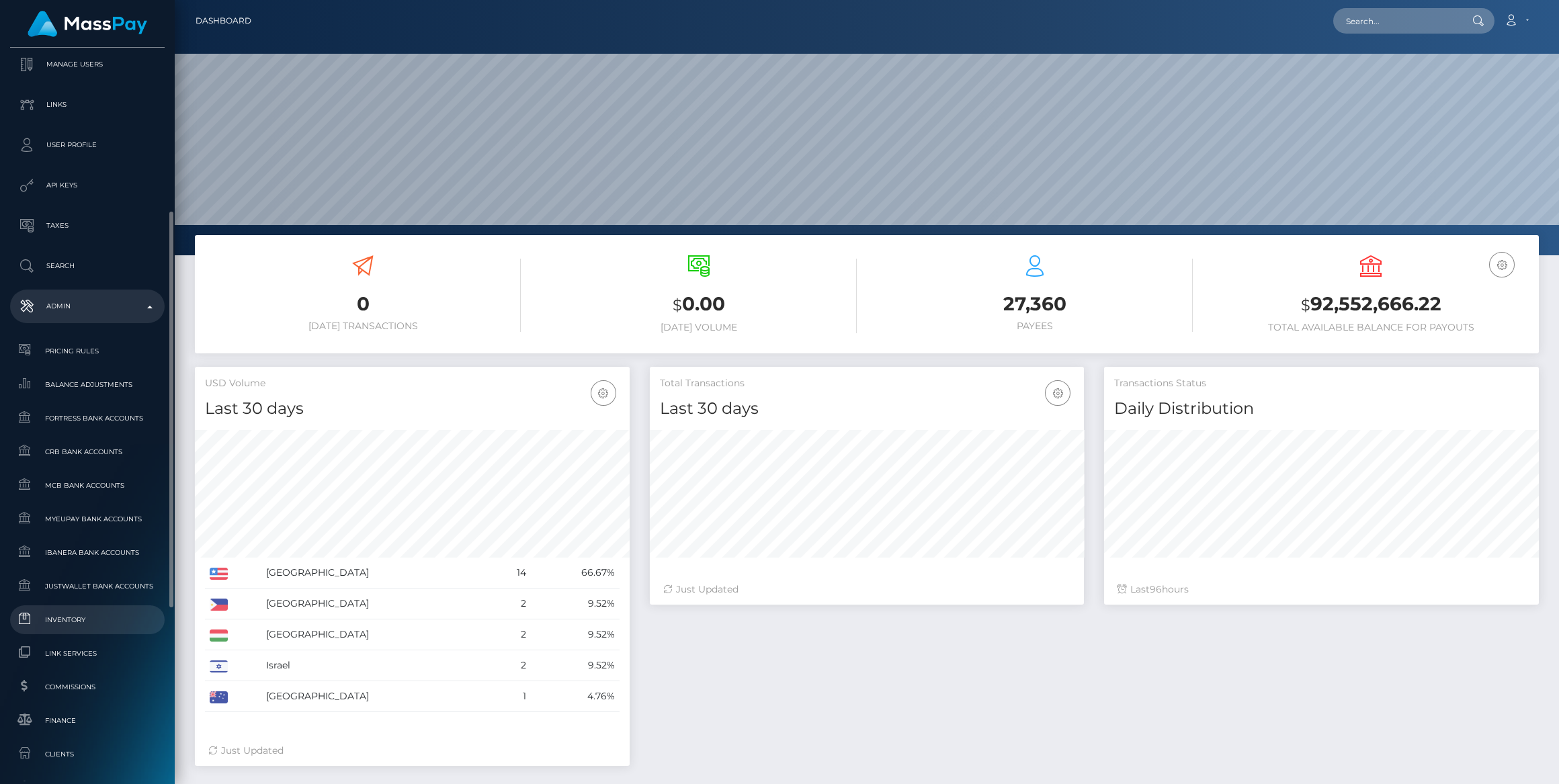
scroll to position [237, 434]
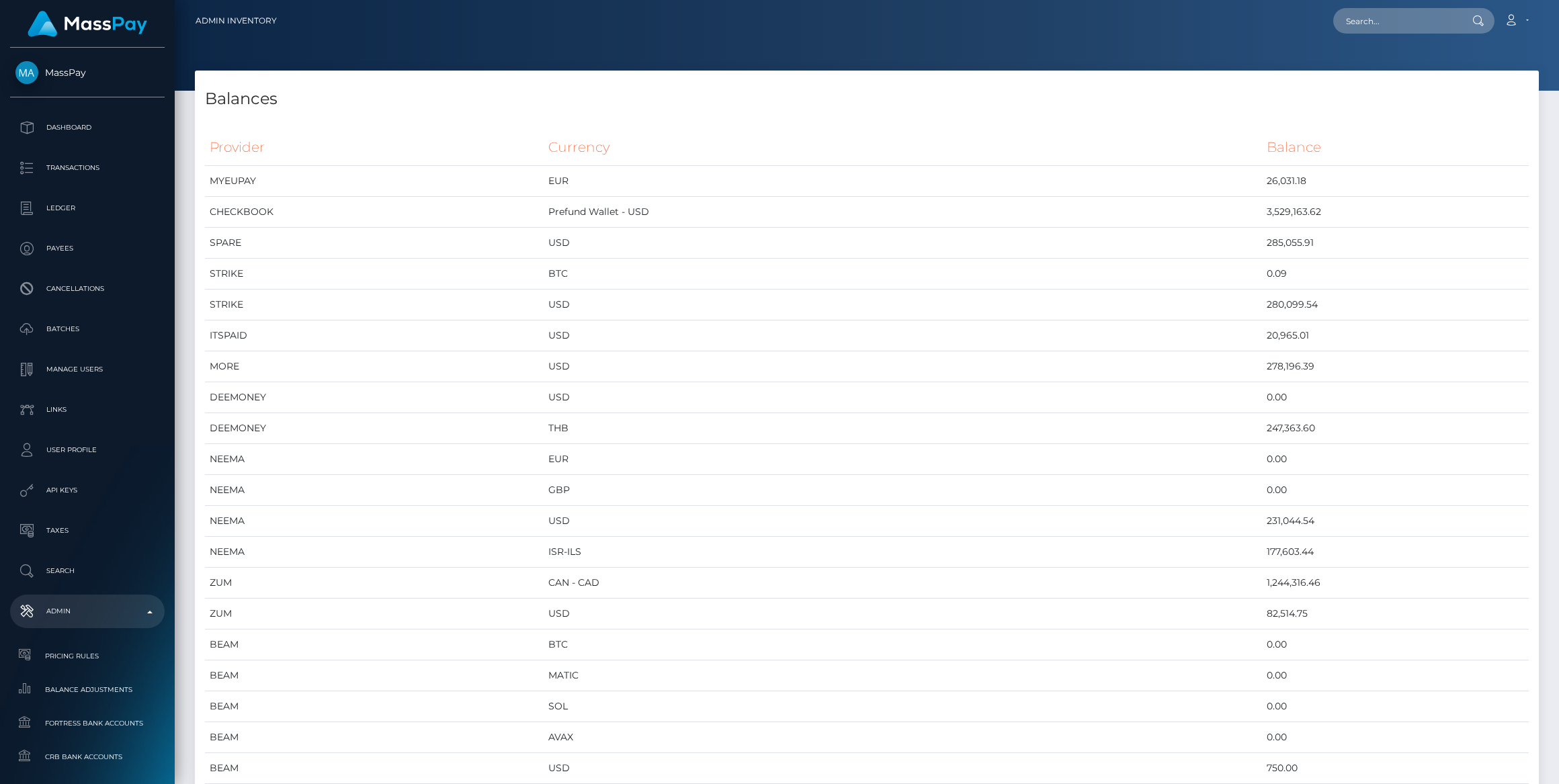
scroll to position [5374, 1343]
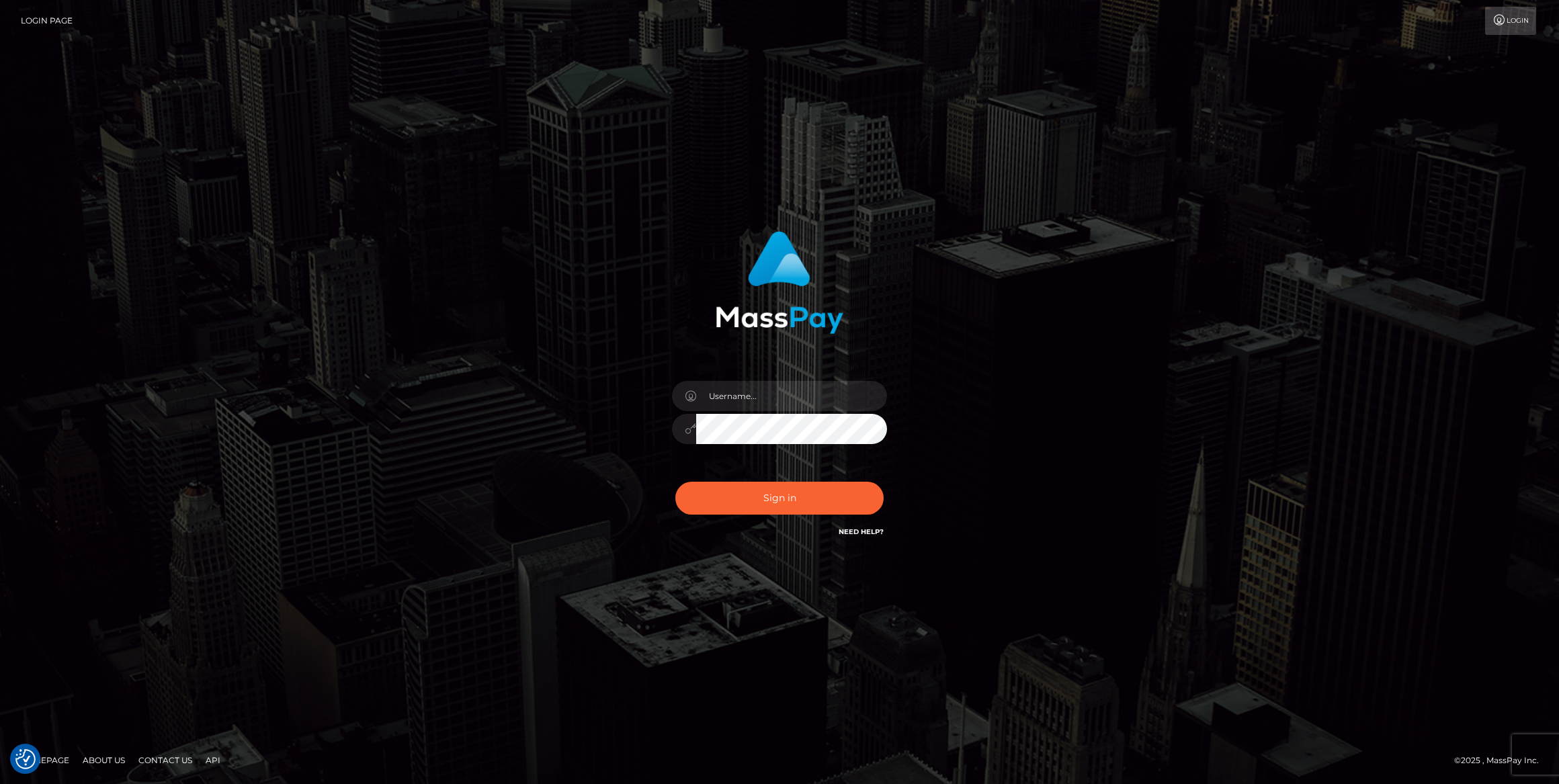
type input "bengreen"
